Goal: Task Accomplishment & Management: Complete application form

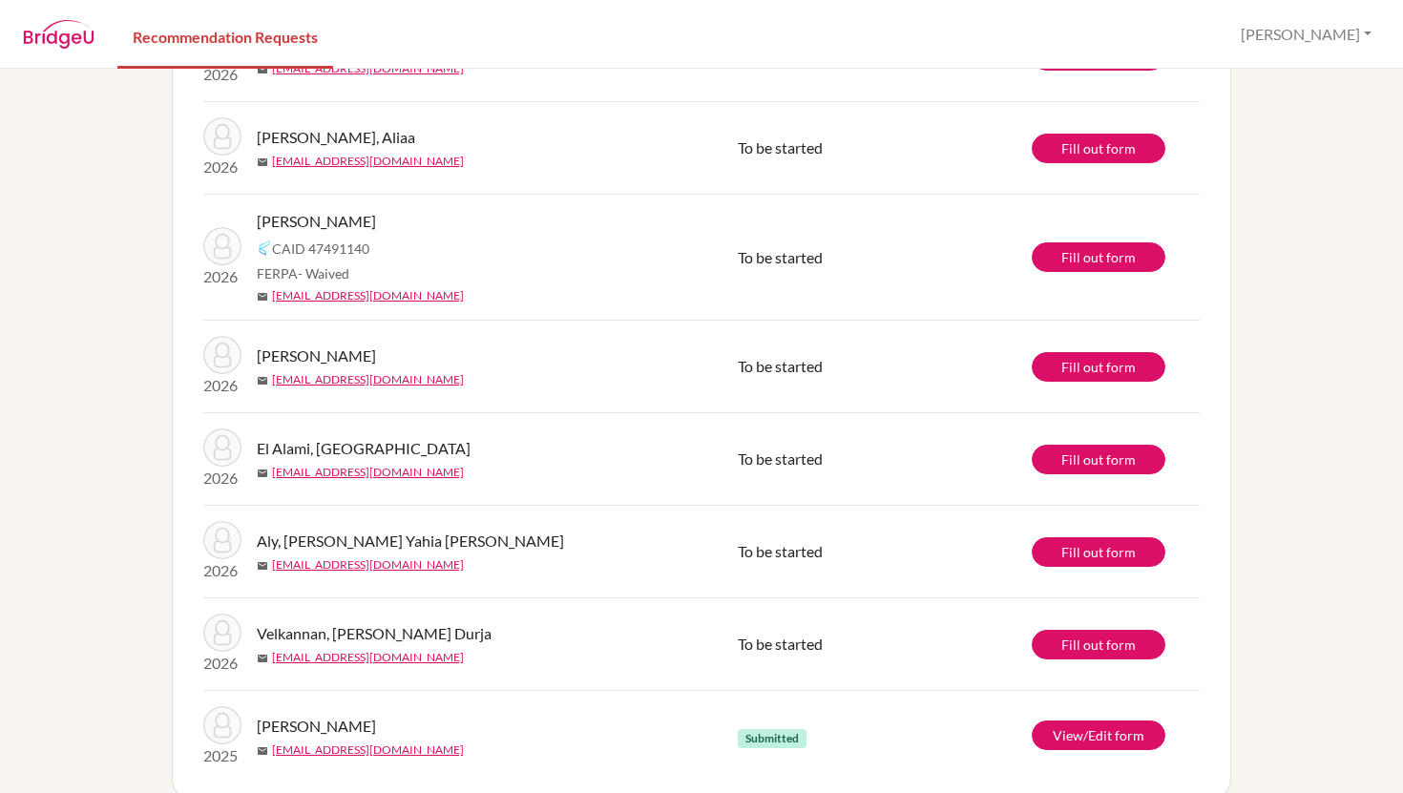
scroll to position [389, 0]
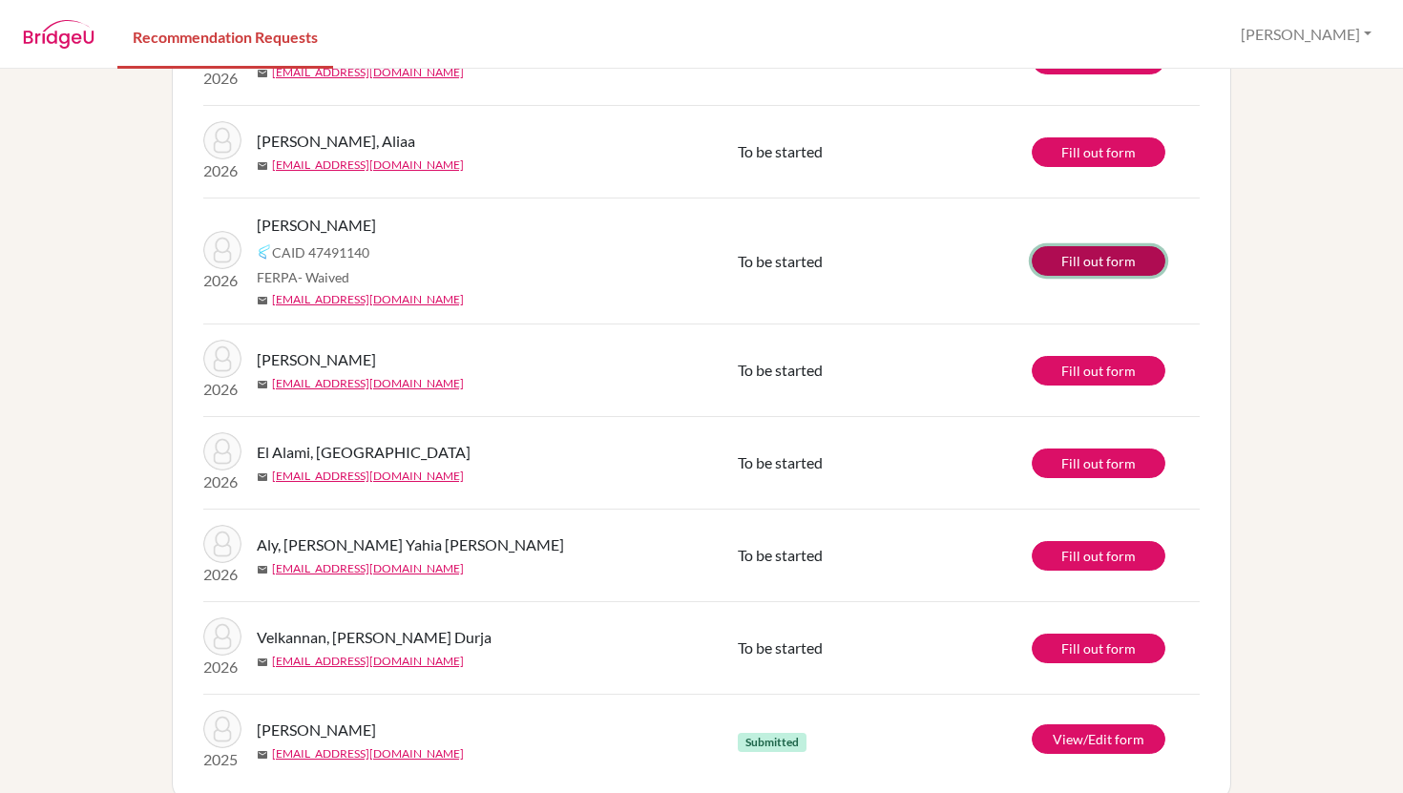
click at [1093, 255] on link "Fill out form" at bounding box center [1099, 261] width 134 height 30
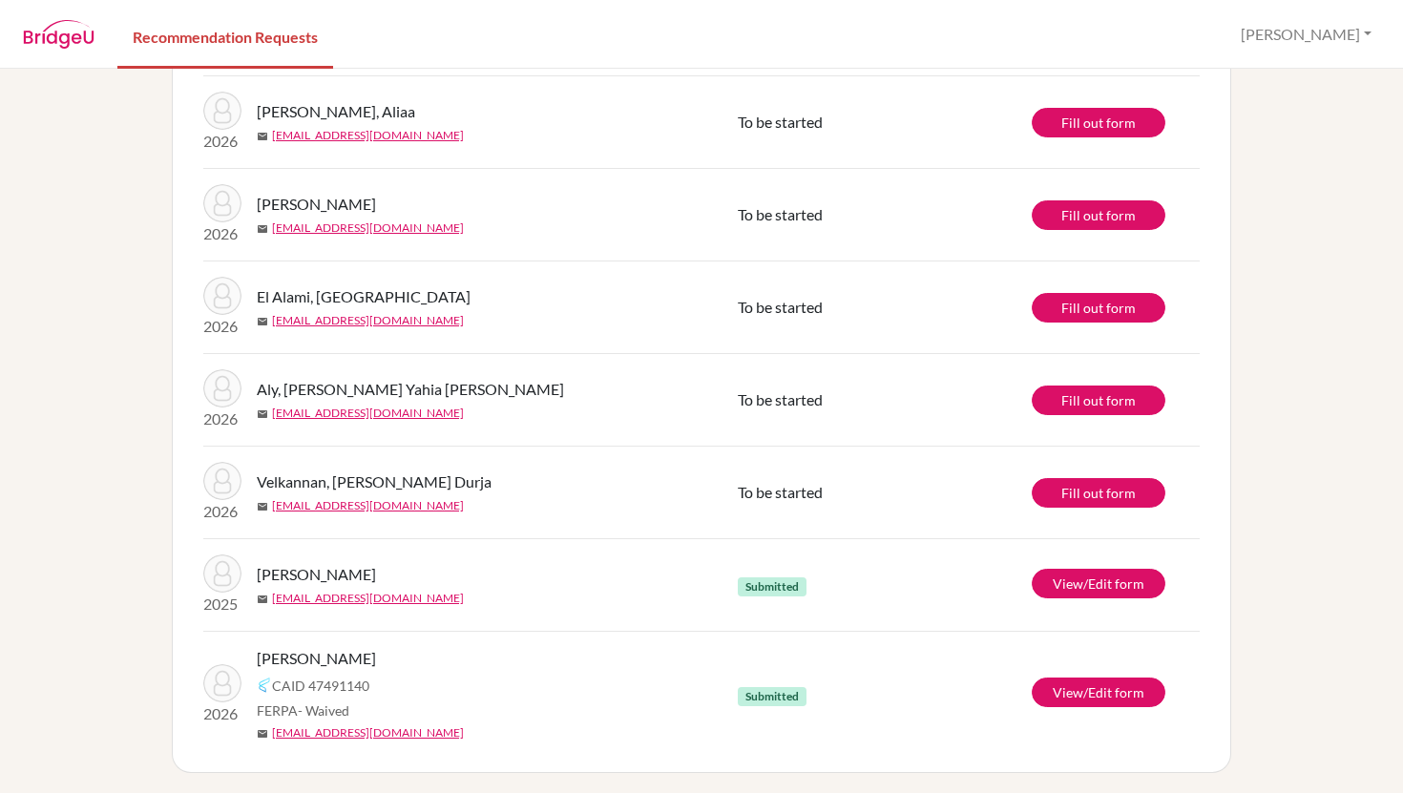
scroll to position [422, 0]
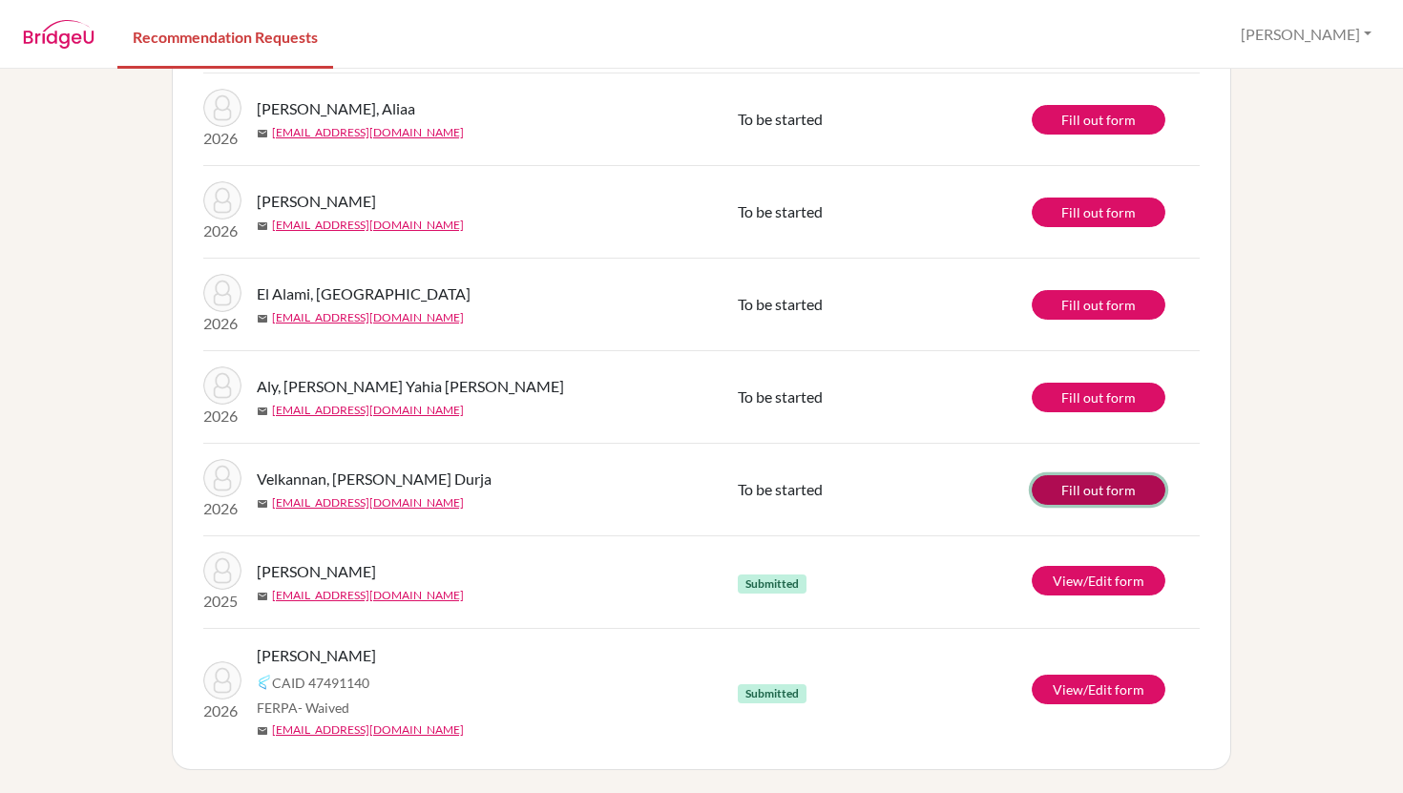
click at [1117, 488] on link "Fill out form" at bounding box center [1099, 490] width 134 height 30
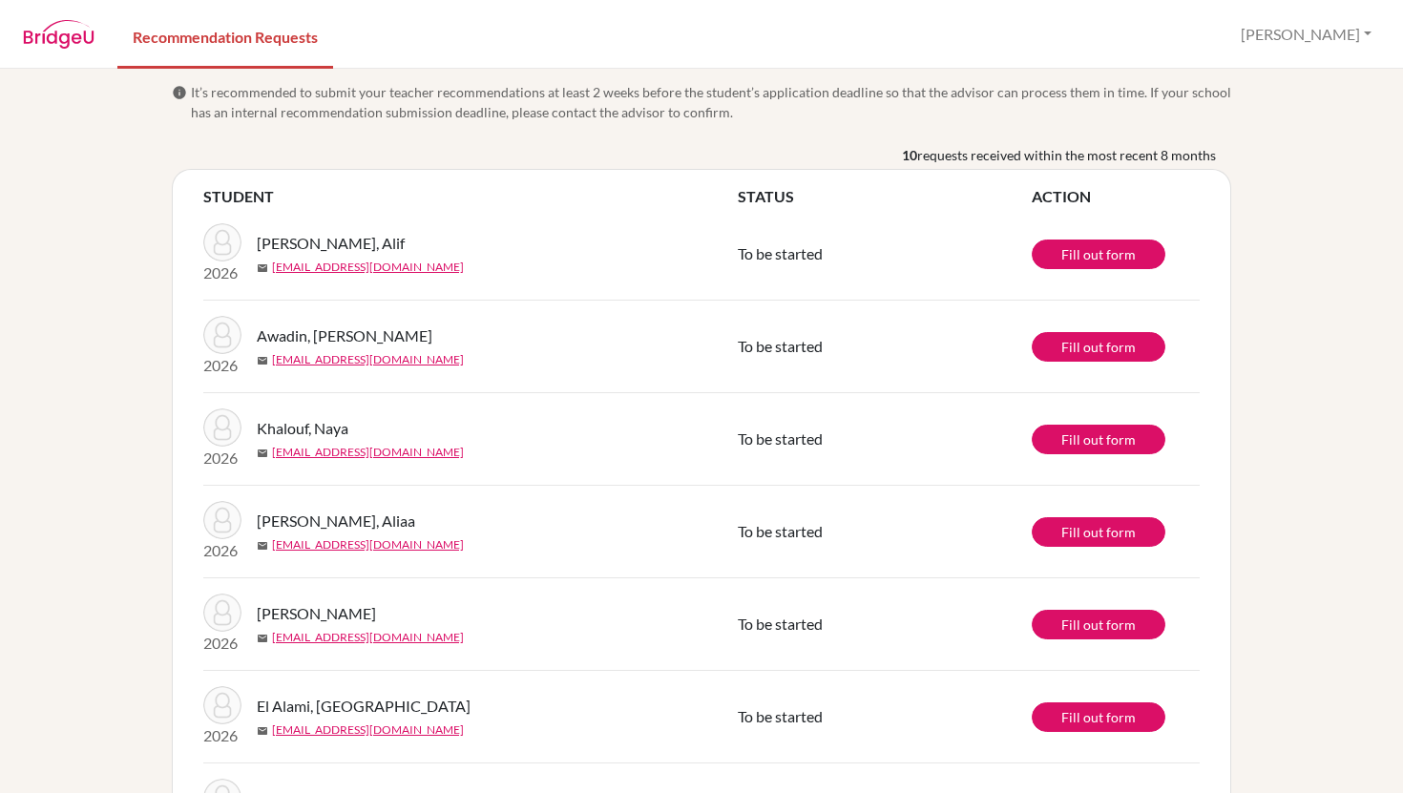
scroll to position [0, 0]
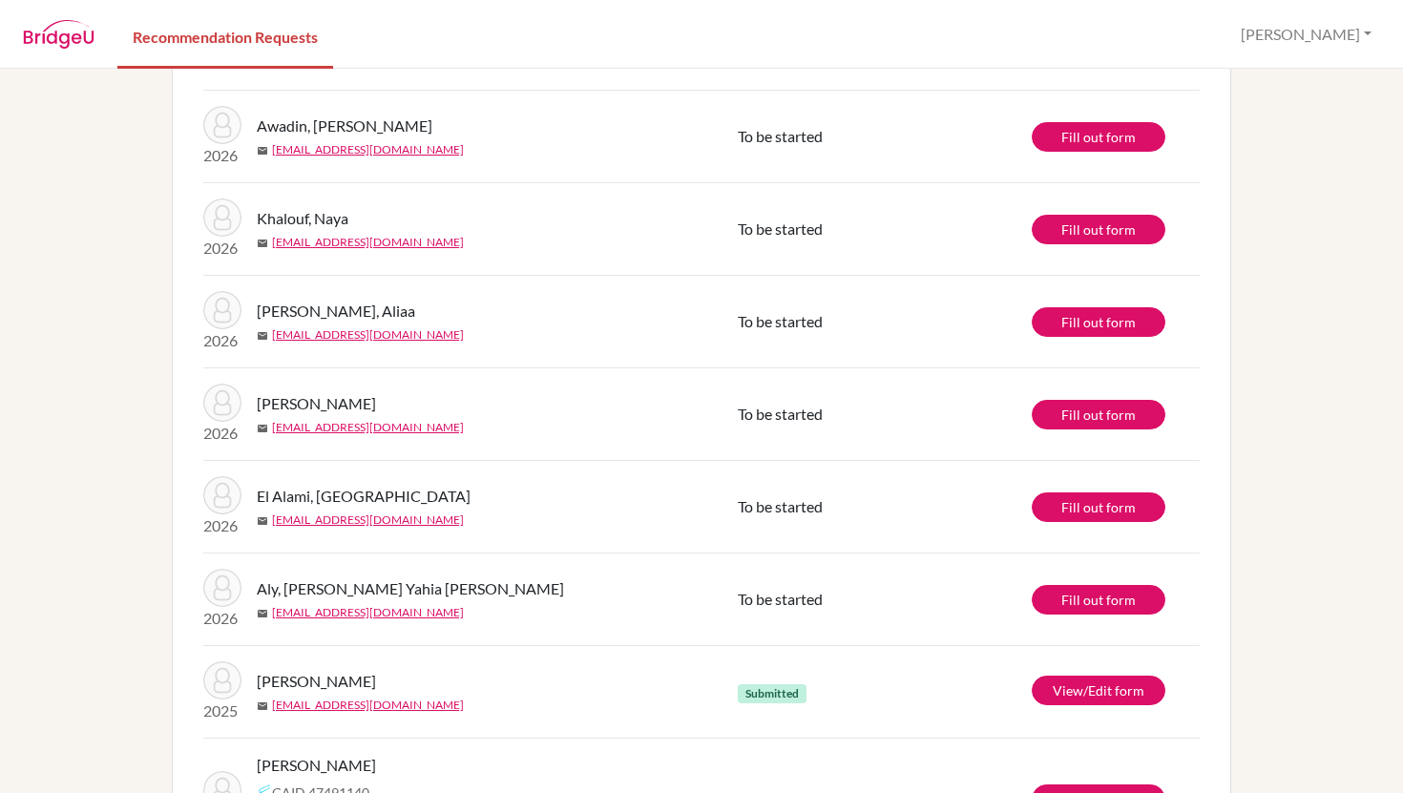
scroll to position [236, 0]
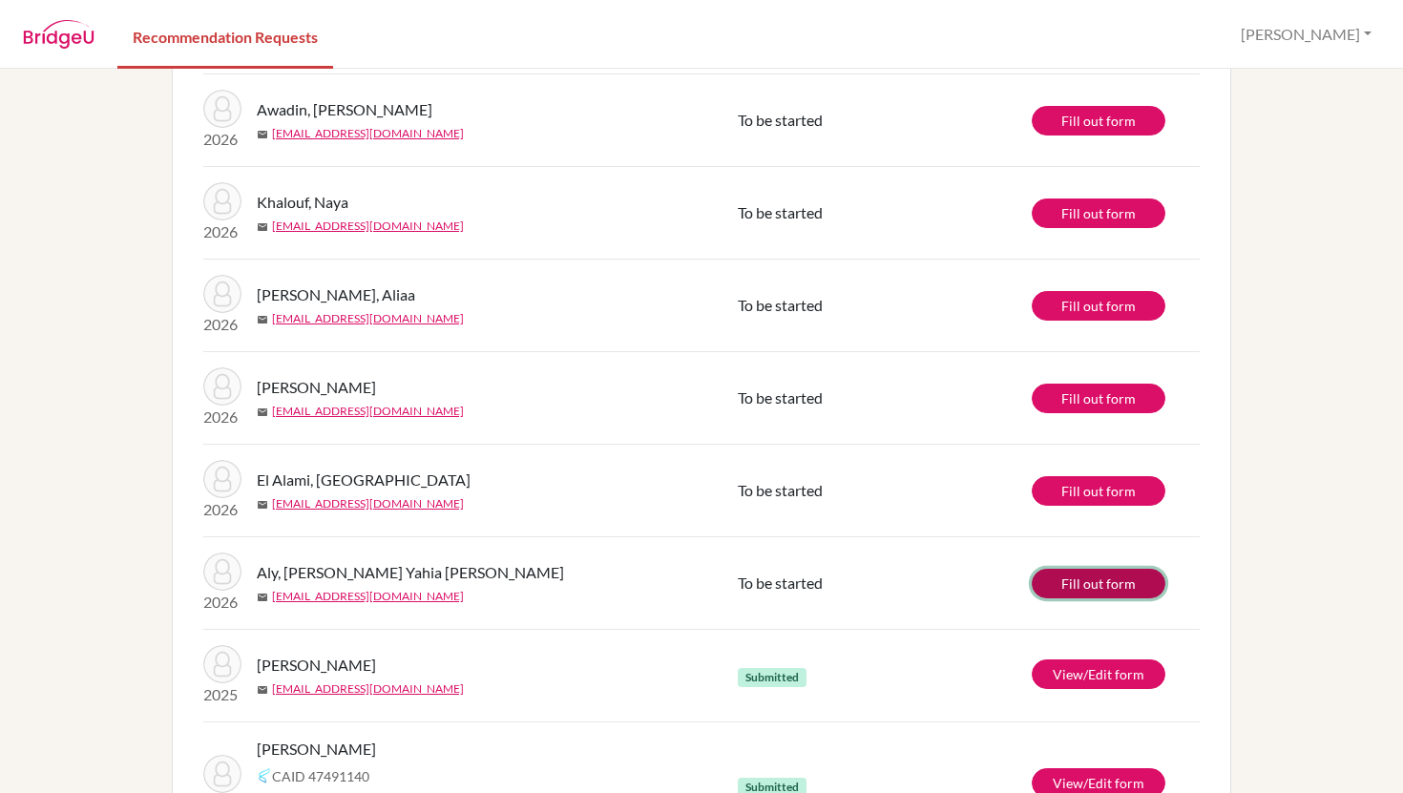
click at [1085, 573] on link "Fill out form" at bounding box center [1099, 584] width 134 height 30
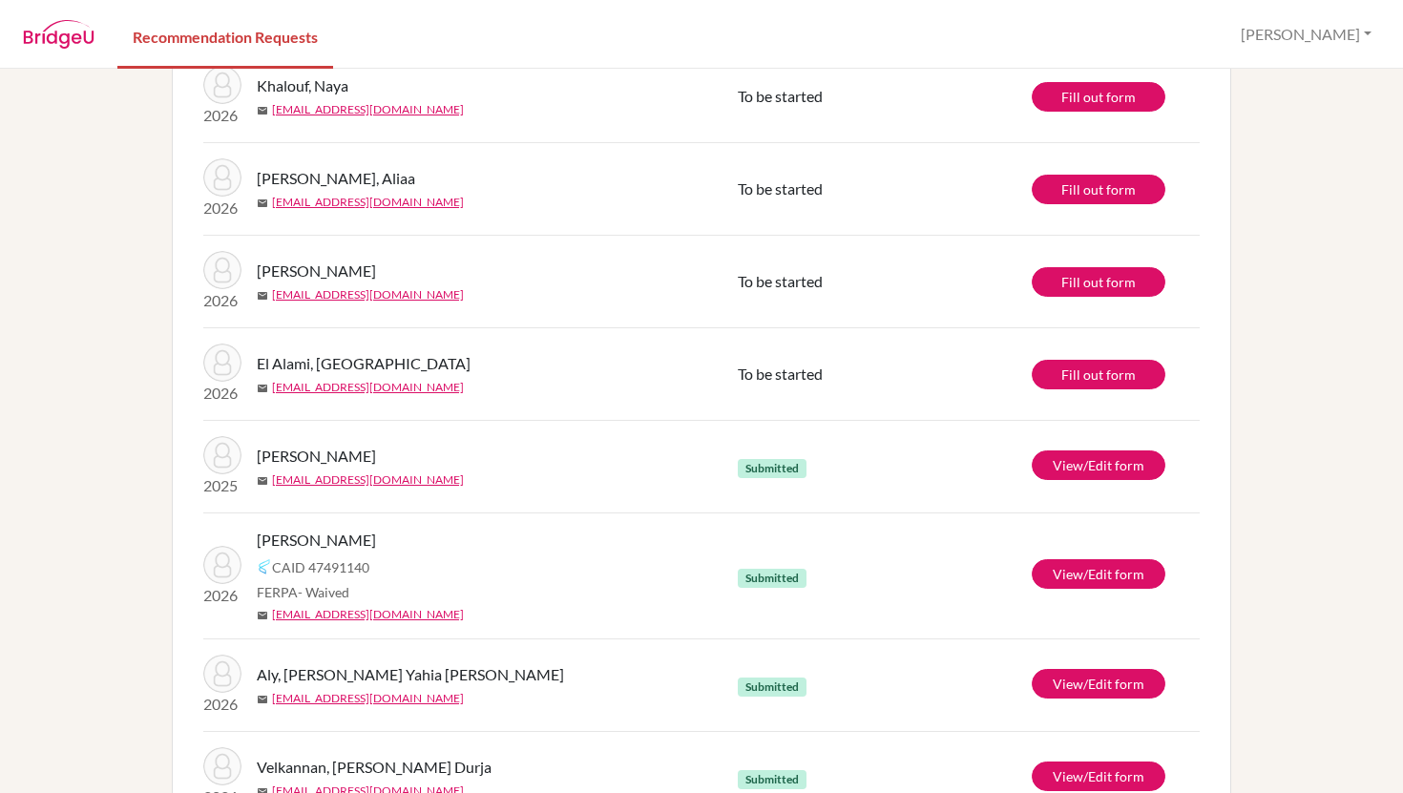
scroll to position [350, 0]
